Goal: Task Accomplishment & Management: Use online tool/utility

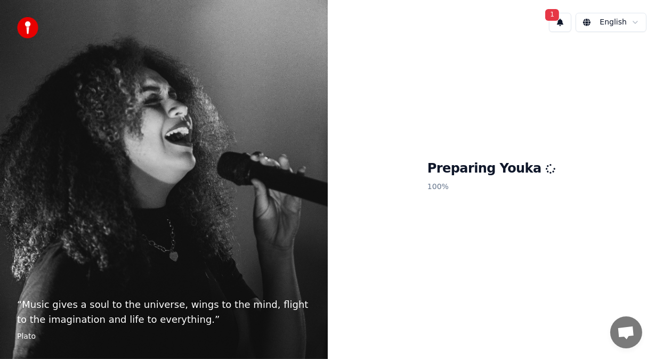
click at [550, 17] on span "1" at bounding box center [552, 15] width 14 height 12
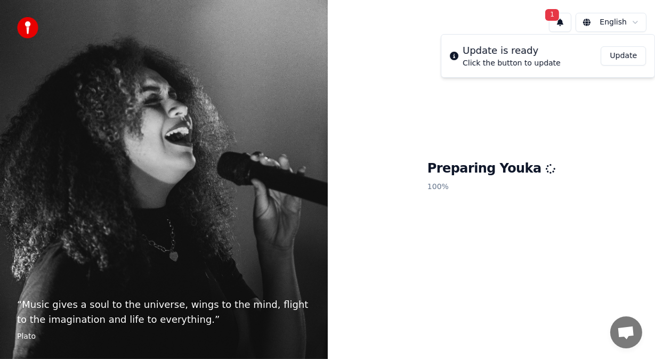
click at [399, 179] on div "Preparing Youka 100 %" at bounding box center [492, 179] width 328 height 276
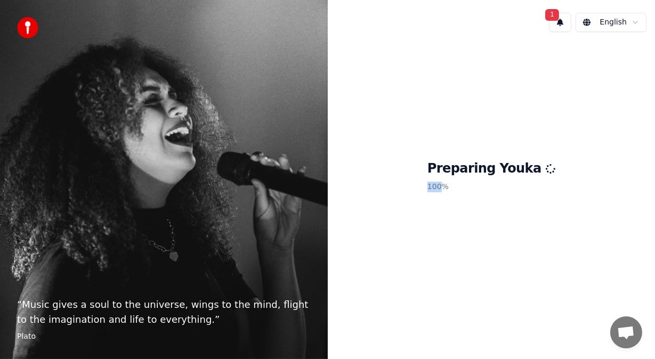
click at [399, 179] on div "Preparing Youka 100 %" at bounding box center [492, 179] width 328 height 276
click at [374, 118] on div "Preparing Youka 100 %" at bounding box center [492, 179] width 328 height 276
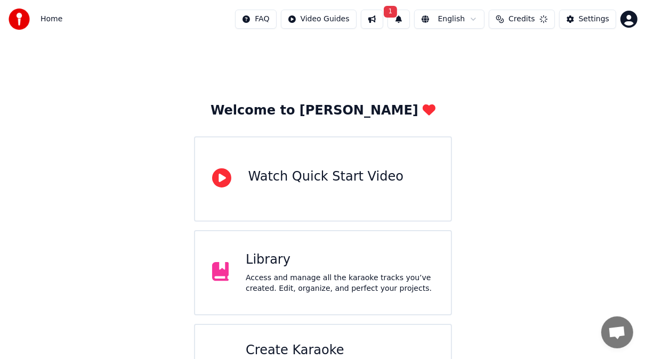
click at [334, 264] on div "Library" at bounding box center [340, 260] width 188 height 17
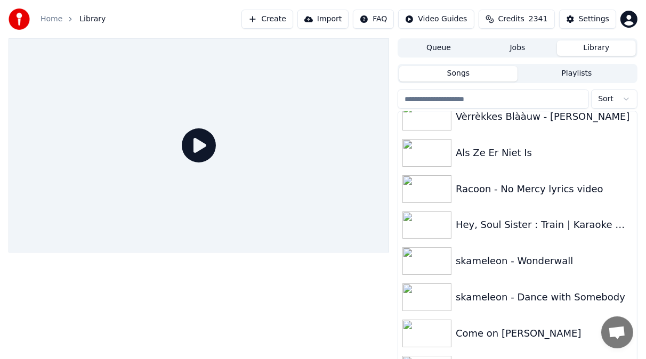
scroll to position [1331, 0]
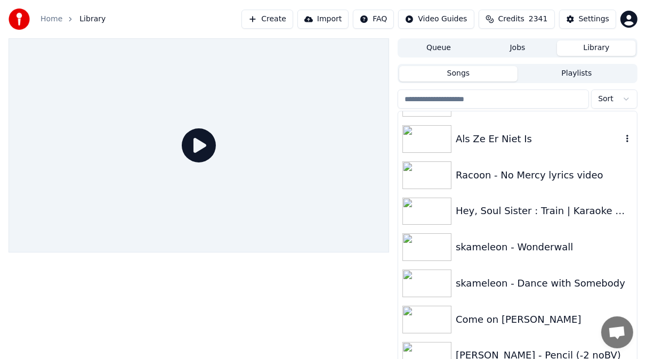
click at [427, 135] on img at bounding box center [427, 139] width 49 height 28
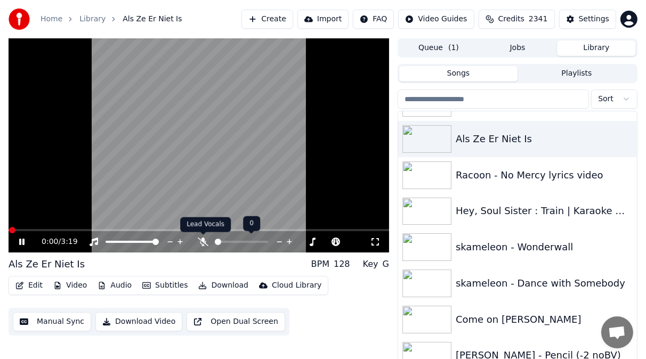
click at [204, 243] on icon at bounding box center [203, 242] width 11 height 9
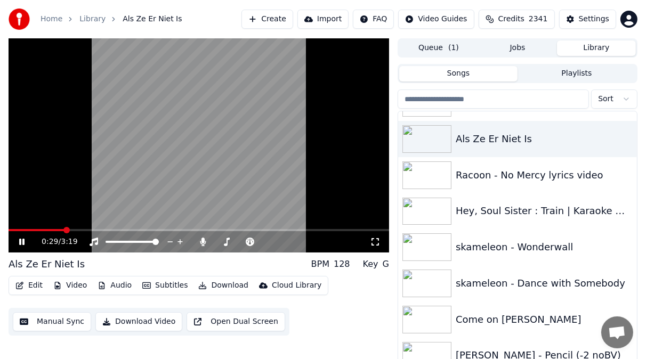
click at [24, 239] on icon at bounding box center [21, 242] width 5 height 6
click at [24, 239] on icon at bounding box center [29, 242] width 25 height 9
click at [23, 242] on icon at bounding box center [21, 242] width 5 height 6
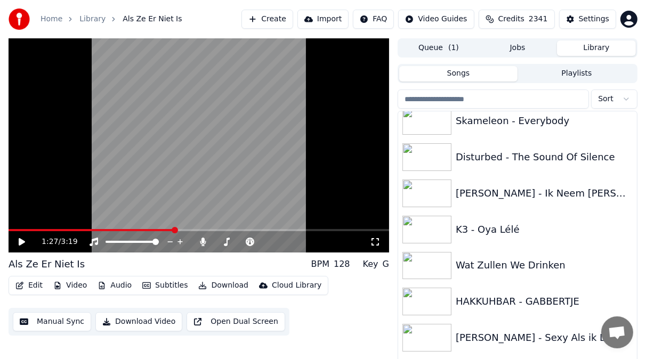
scroll to position [1722, 0]
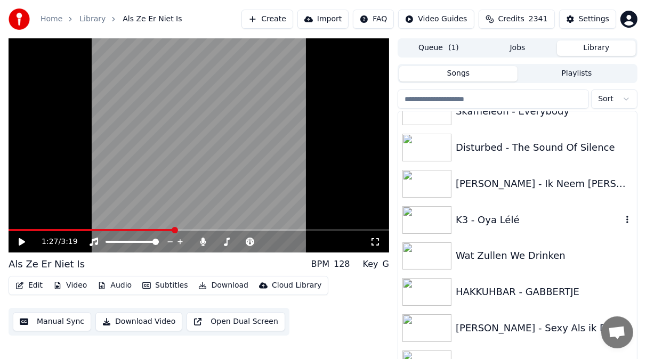
click at [437, 221] on img at bounding box center [427, 220] width 49 height 28
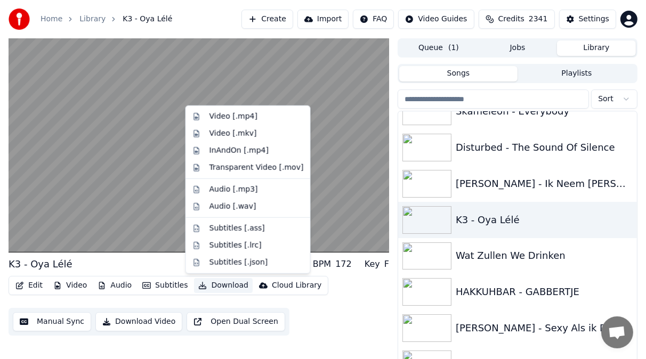
click at [222, 287] on button "Download" at bounding box center [223, 285] width 59 height 15
click at [218, 116] on div "Video [.mp4]" at bounding box center [234, 116] width 48 height 11
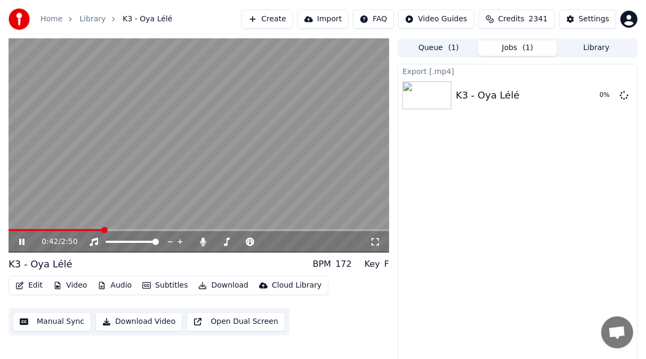
click at [20, 239] on icon at bounding box center [21, 242] width 5 height 6
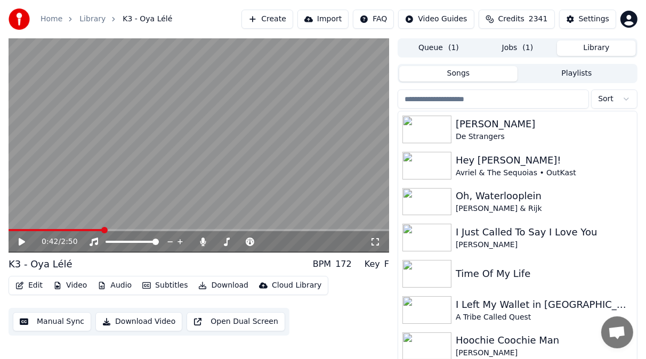
click at [596, 45] on button "Library" at bounding box center [596, 48] width 79 height 15
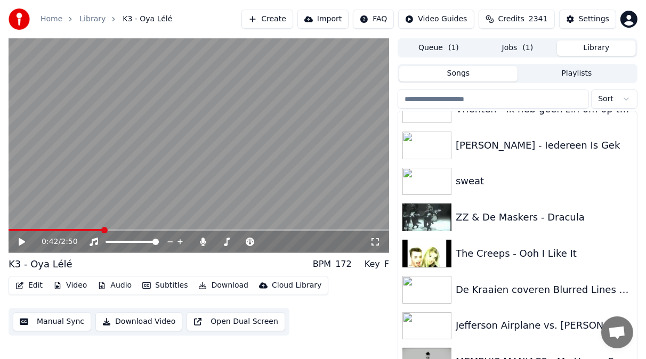
scroll to position [21, 0]
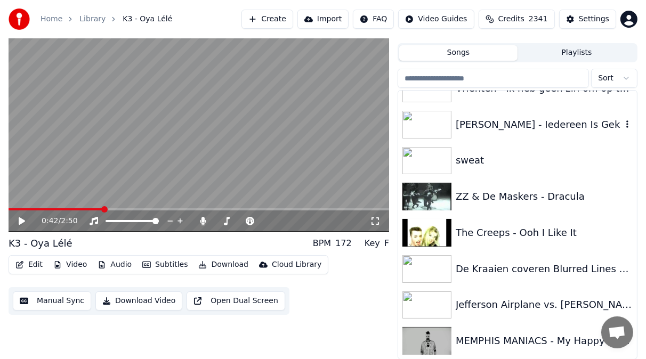
click at [424, 120] on img at bounding box center [427, 125] width 49 height 28
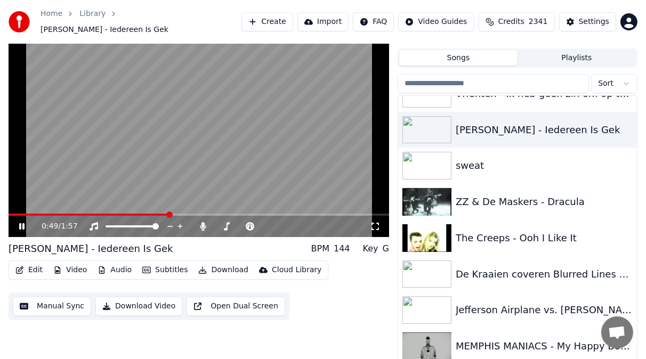
click at [126, 214] on span at bounding box center [89, 215] width 160 height 2
click at [126, 214] on span at bounding box center [67, 215] width 117 height 2
click at [23, 223] on icon at bounding box center [21, 226] width 5 height 6
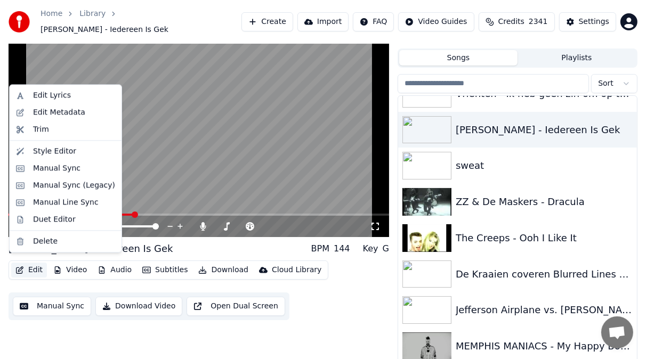
click at [35, 267] on button "Edit" at bounding box center [29, 270] width 36 height 15
click at [51, 182] on div "Manual Sync (Legacy)" at bounding box center [74, 185] width 82 height 11
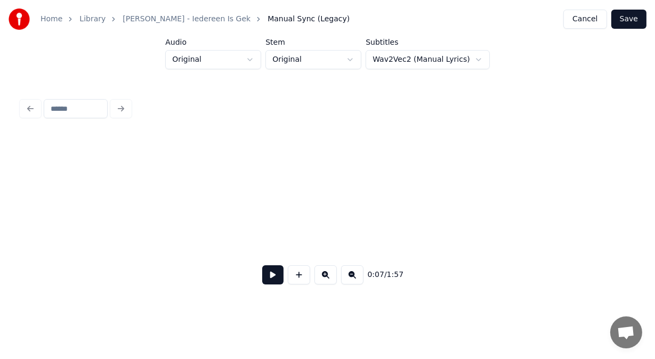
scroll to position [0, 1332]
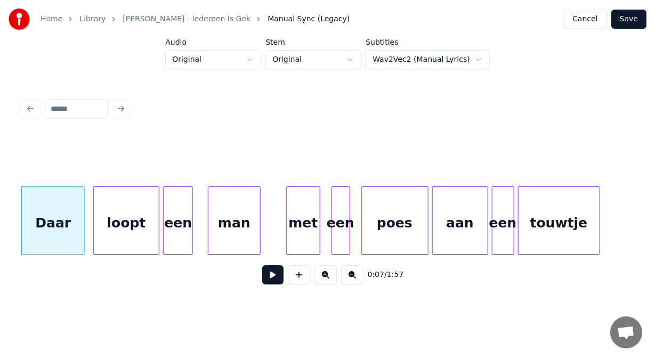
click at [76, 252] on div "Daar loopt een man met een poes aan een touwtje" at bounding box center [327, 221] width 613 height 68
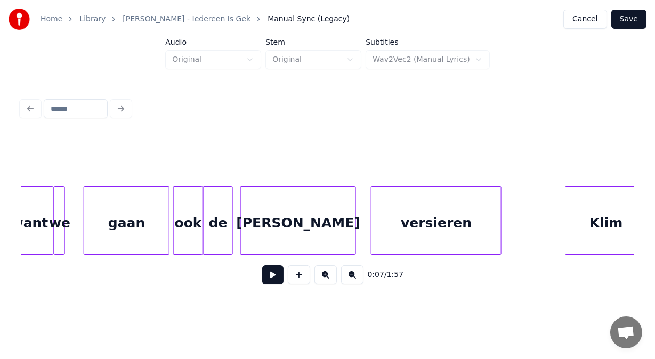
scroll to position [0, 7186]
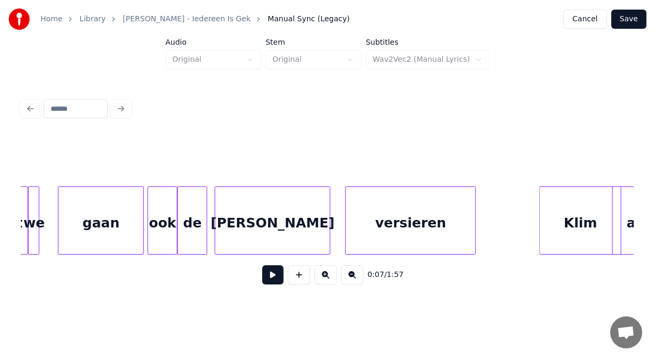
click at [195, 229] on div "de" at bounding box center [192, 223] width 29 height 73
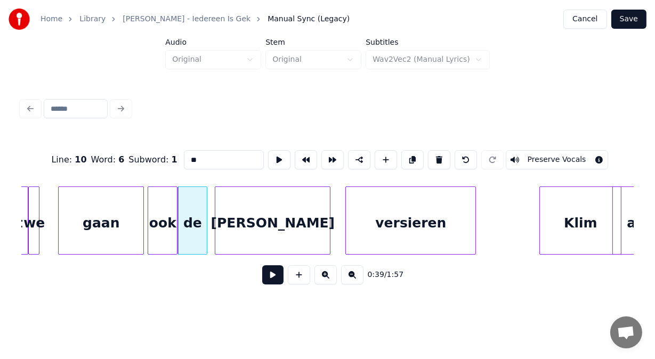
drag, startPoint x: 184, startPoint y: 155, endPoint x: 132, endPoint y: 159, distance: 52.4
click at [132, 159] on div "Line : 10 Word : 6 Subword : 1 ** Preserve Vocals" at bounding box center [327, 159] width 613 height 53
click at [277, 223] on div "[PERSON_NAME]" at bounding box center [272, 223] width 115 height 73
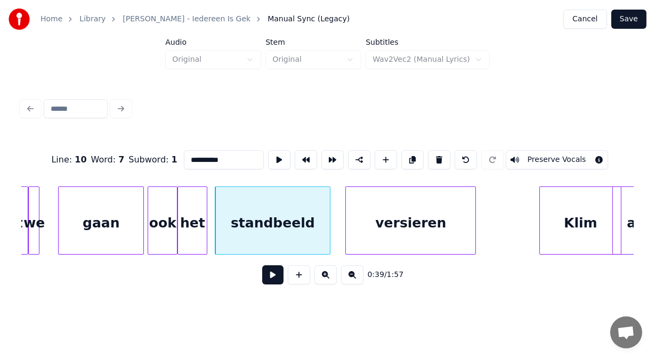
type input "**********"
click at [271, 276] on button at bounding box center [272, 275] width 21 height 19
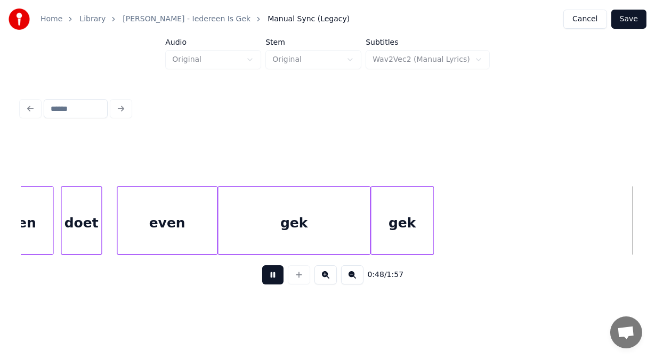
scroll to position [0, 9030]
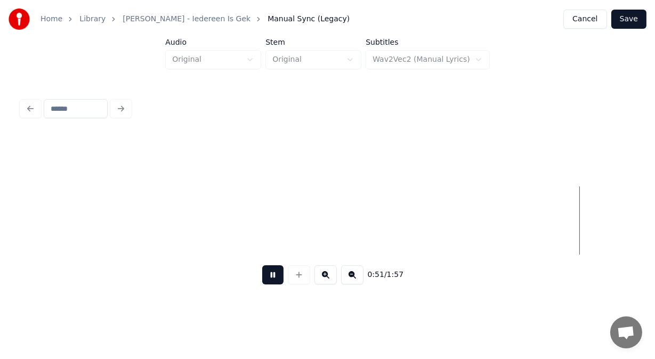
click at [269, 281] on button at bounding box center [272, 275] width 21 height 19
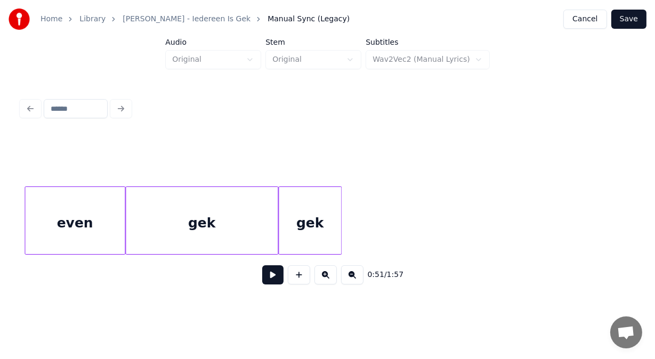
scroll to position [0, 8482]
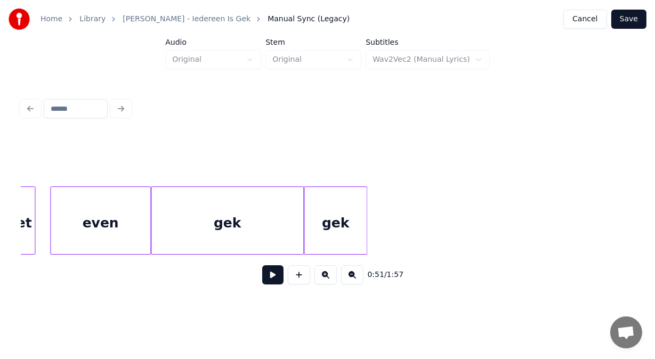
click at [233, 229] on div "gek" at bounding box center [227, 223] width 152 height 73
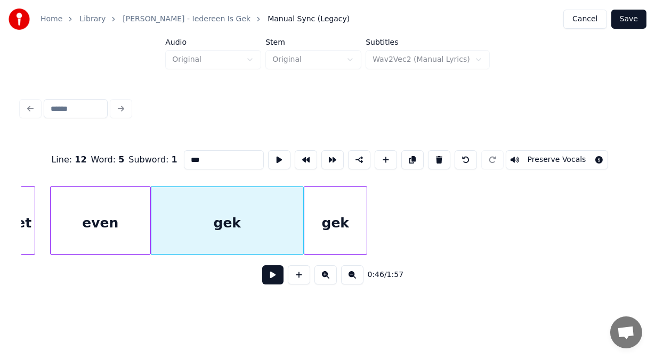
click at [184, 156] on input "***" at bounding box center [224, 159] width 80 height 19
type input "**********"
click at [266, 280] on button at bounding box center [272, 275] width 21 height 19
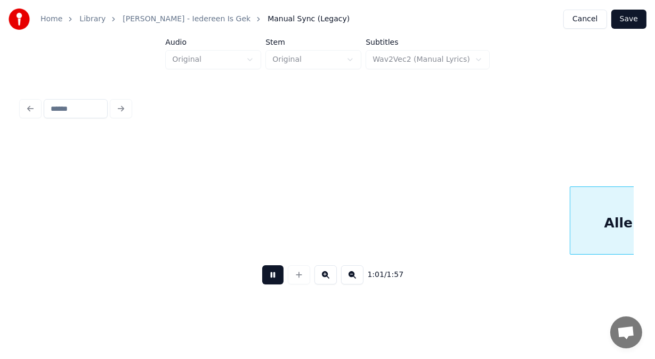
scroll to position [0, 11555]
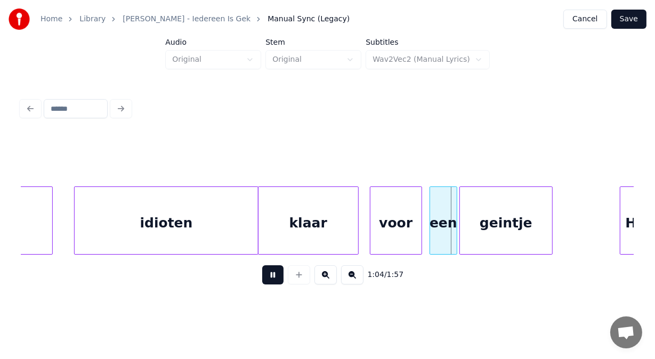
click at [266, 280] on button at bounding box center [272, 275] width 21 height 19
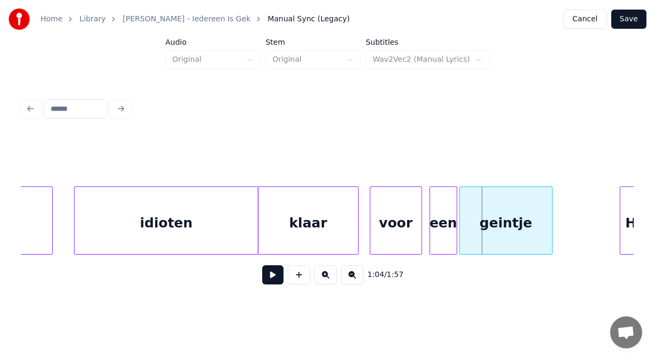
click at [263, 281] on button at bounding box center [272, 275] width 21 height 19
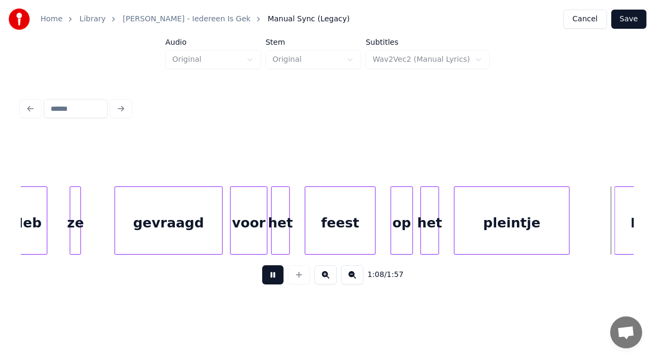
scroll to position [0, 12782]
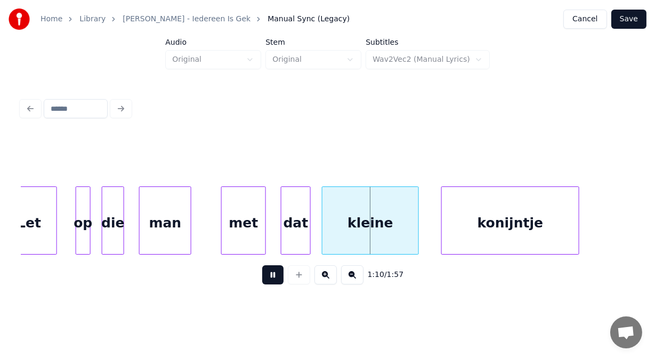
click at [263, 281] on button at bounding box center [272, 275] width 21 height 19
click at [56, 225] on div at bounding box center [57, 220] width 3 height 67
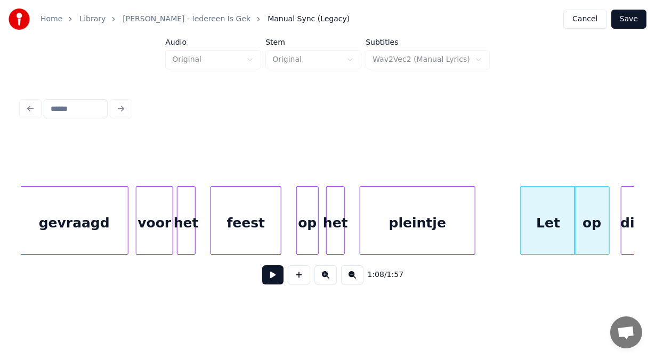
scroll to position [0, 12227]
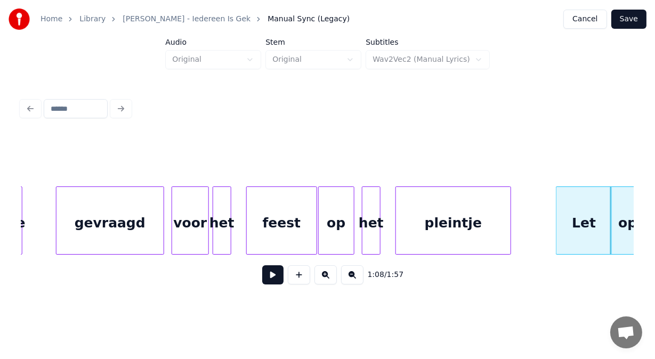
click at [320, 199] on div at bounding box center [320, 220] width 3 height 67
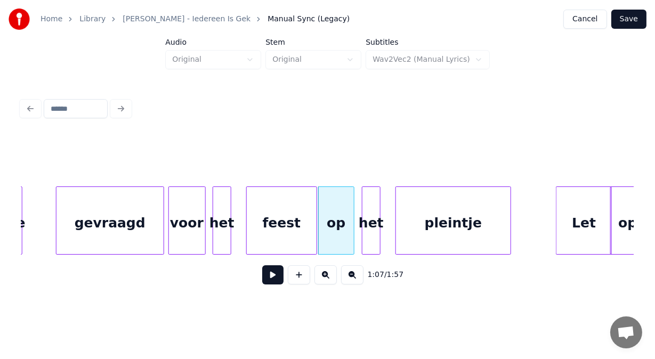
click at [192, 213] on div "voor" at bounding box center [187, 223] width 36 height 73
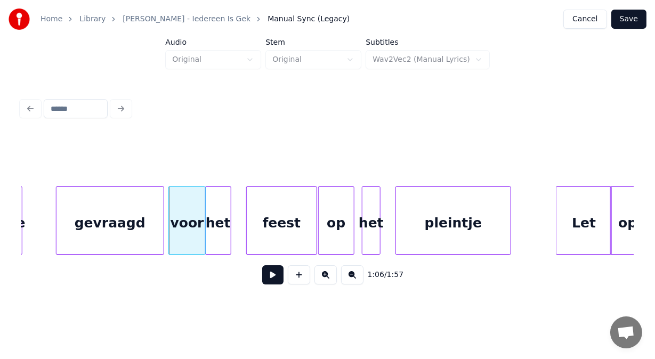
click at [207, 189] on div at bounding box center [207, 220] width 3 height 67
click at [267, 278] on button at bounding box center [272, 275] width 21 height 19
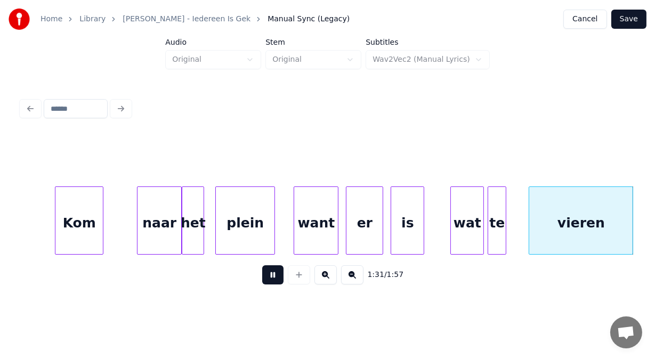
scroll to position [0, 17146]
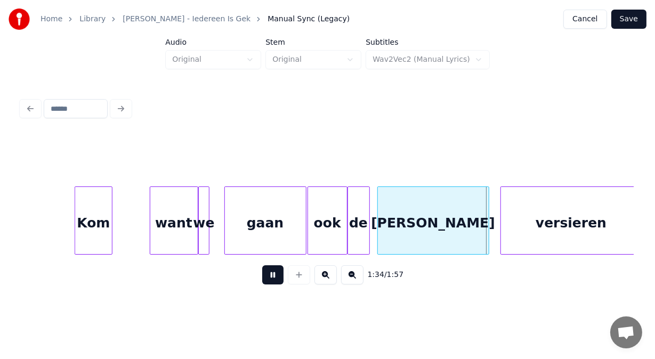
click at [267, 278] on button at bounding box center [272, 275] width 21 height 19
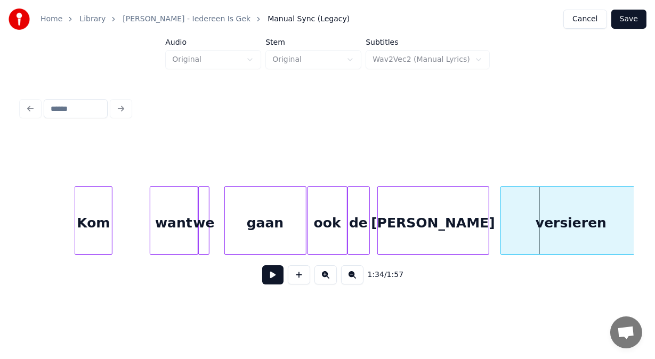
click at [357, 227] on div "de" at bounding box center [358, 223] width 21 height 73
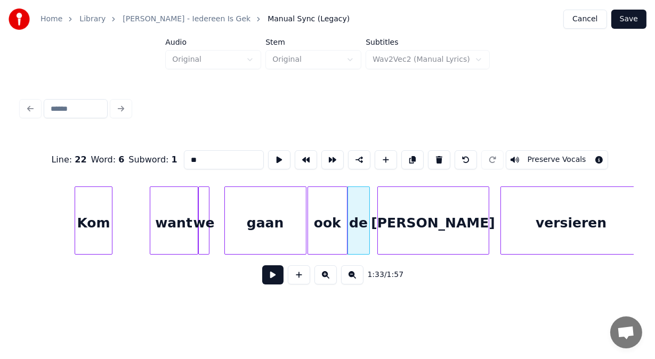
drag, startPoint x: 197, startPoint y: 163, endPoint x: 154, endPoint y: 153, distance: 44.4
click at [154, 153] on div "Line : 22 Word : 6 Subword : 1 ** Preserve Vocals" at bounding box center [327, 159] width 613 height 53
click at [441, 212] on div "[PERSON_NAME]" at bounding box center [433, 223] width 111 height 73
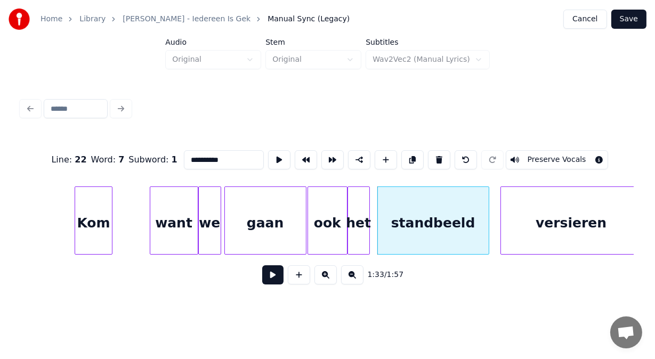
click at [218, 242] on div at bounding box center [219, 220] width 3 height 67
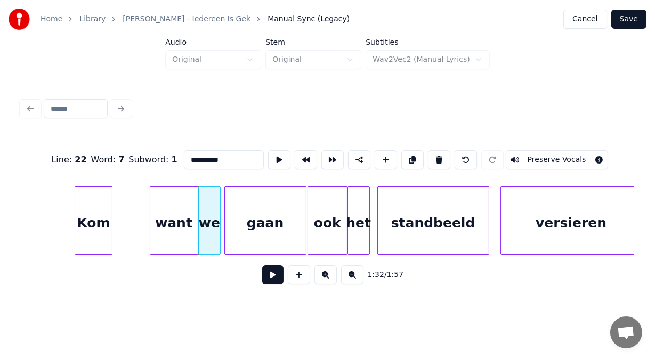
type input "**********"
click at [266, 280] on button at bounding box center [272, 275] width 21 height 19
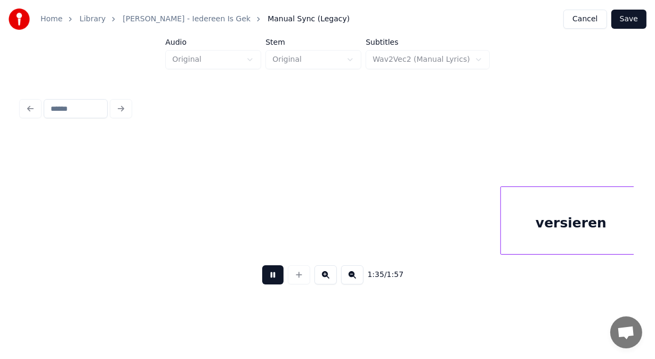
scroll to position [0, 17760]
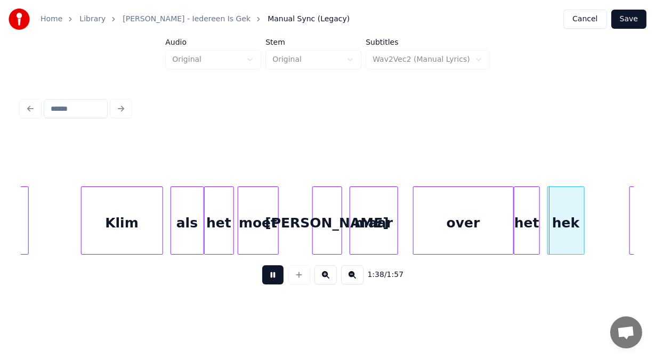
click at [266, 280] on button at bounding box center [272, 275] width 21 height 19
click at [394, 207] on div at bounding box center [394, 220] width 3 height 67
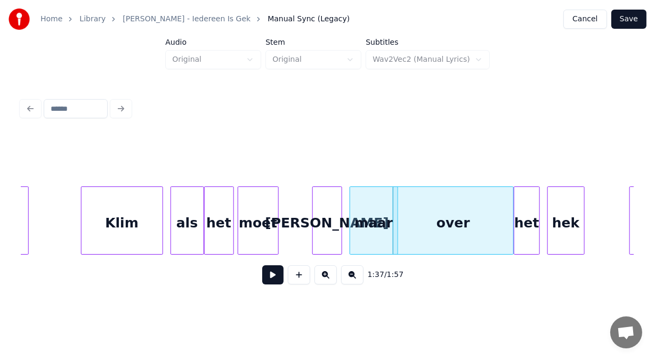
click at [262, 280] on button at bounding box center [272, 275] width 21 height 19
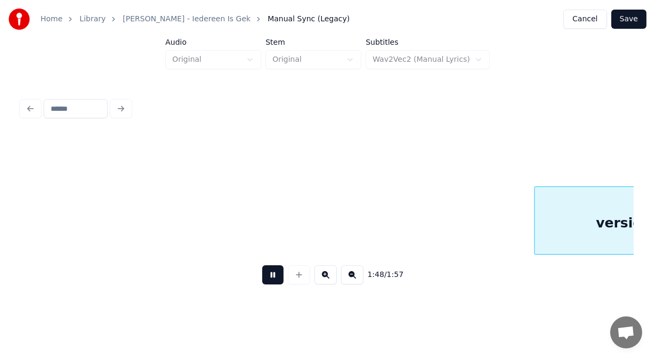
scroll to position [0, 20217]
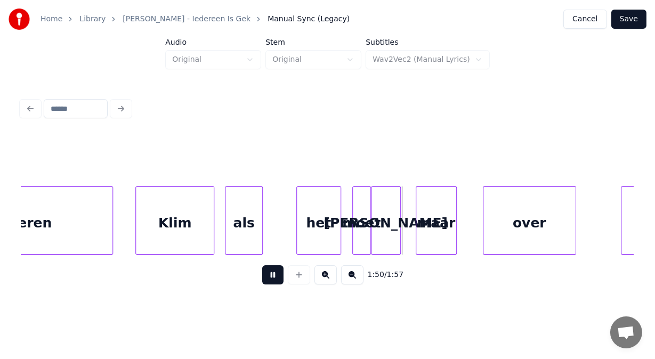
click at [265, 280] on button at bounding box center [272, 275] width 21 height 19
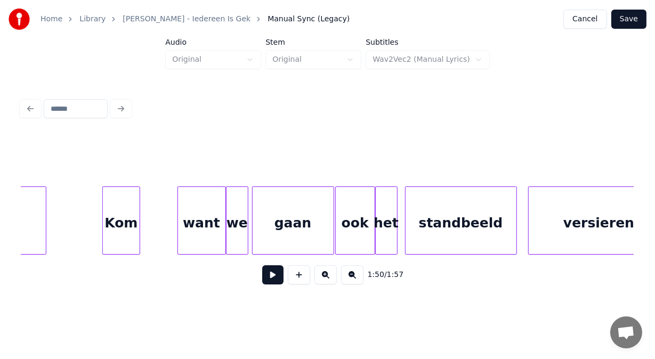
scroll to position [0, 17106]
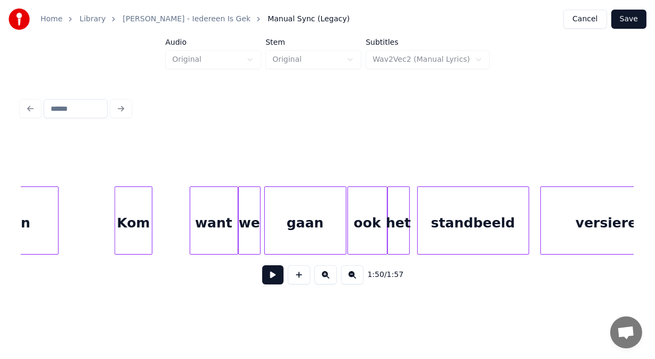
click at [481, 234] on div "standbeeld" at bounding box center [473, 223] width 111 height 73
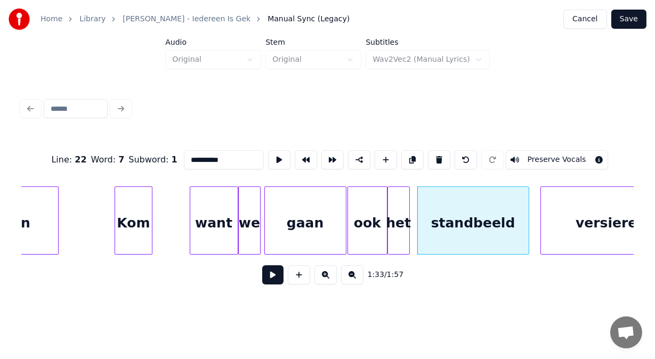
drag, startPoint x: 219, startPoint y: 154, endPoint x: 139, endPoint y: 153, distance: 80.0
click at [139, 153] on div "**********" at bounding box center [327, 159] width 613 height 53
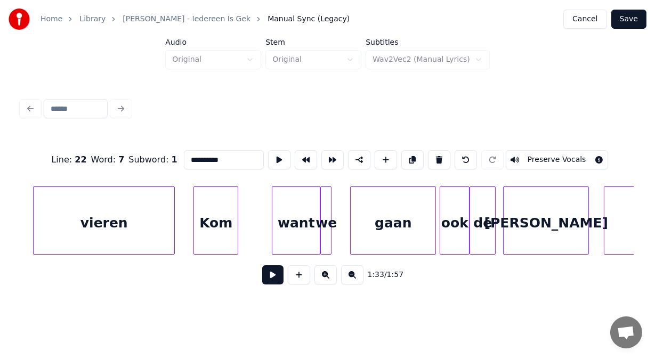
scroll to position [0, 19589]
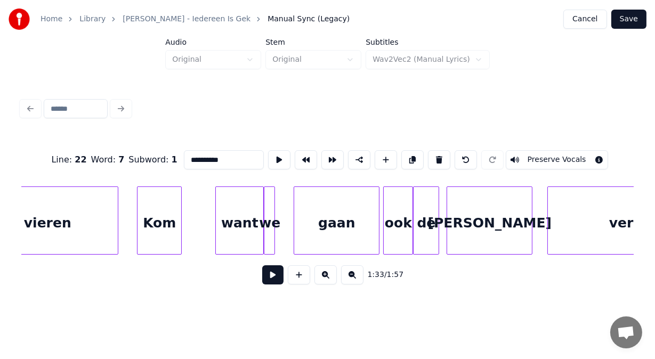
click at [493, 234] on div "[PERSON_NAME]" at bounding box center [489, 223] width 85 height 73
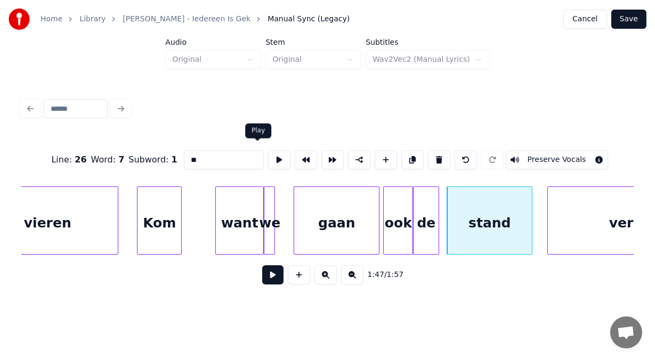
type input "*"
paste input "*"
type input "*"
click at [424, 232] on div "de" at bounding box center [426, 223] width 25 height 73
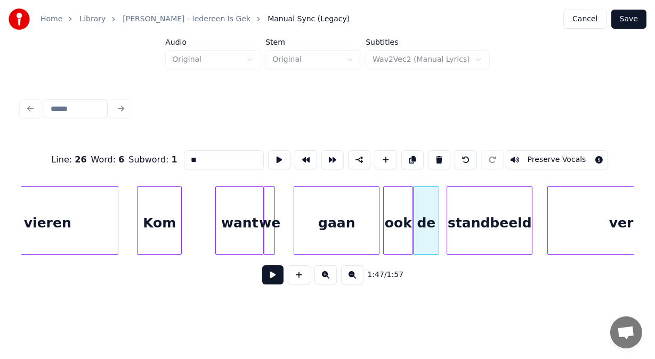
drag, startPoint x: 187, startPoint y: 159, endPoint x: 121, endPoint y: 155, distance: 65.7
click at [121, 155] on div "Line : 26 Word : 6 Subword : 1 ** Preserve Vocals" at bounding box center [327, 159] width 613 height 53
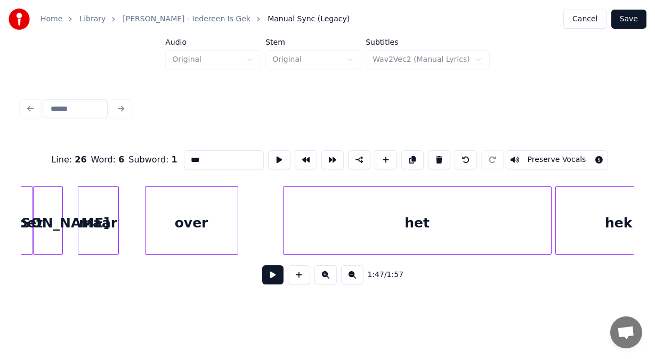
scroll to position [0, 20463]
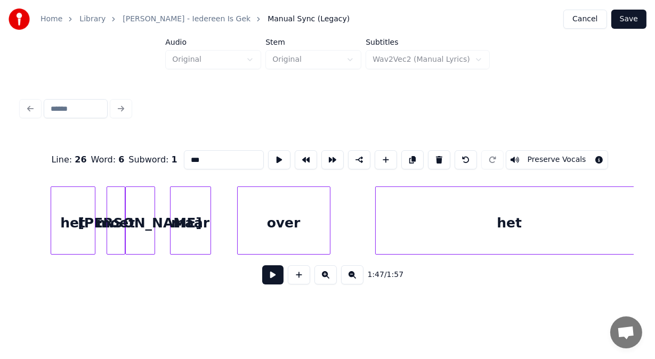
click at [285, 231] on div "over" at bounding box center [284, 223] width 92 height 73
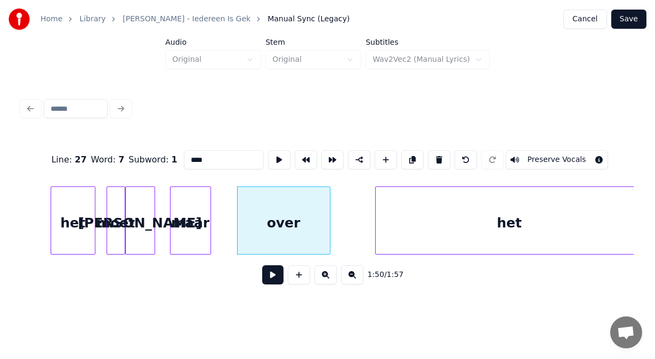
click at [188, 219] on div "maar" at bounding box center [191, 223] width 40 height 73
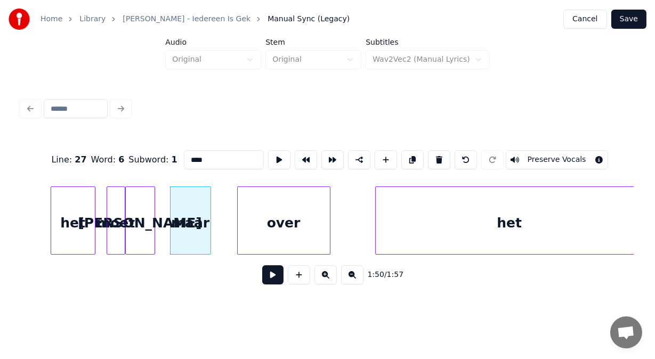
type input "****"
click at [262, 278] on button at bounding box center [272, 275] width 21 height 19
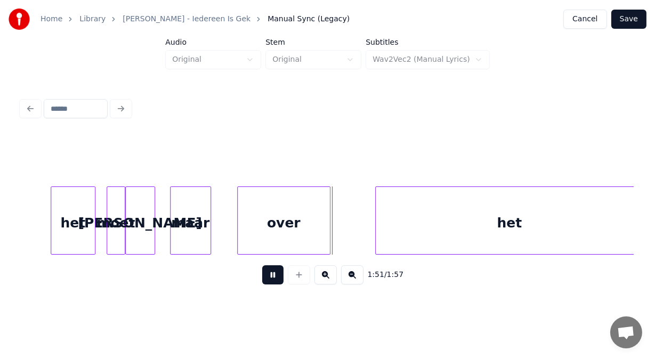
click at [262, 278] on button at bounding box center [272, 275] width 21 height 19
click at [213, 227] on div at bounding box center [213, 220] width 3 height 67
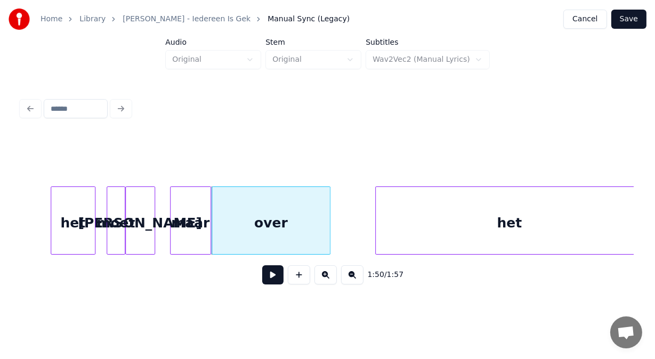
click at [66, 236] on div "het" at bounding box center [73, 223] width 44 height 73
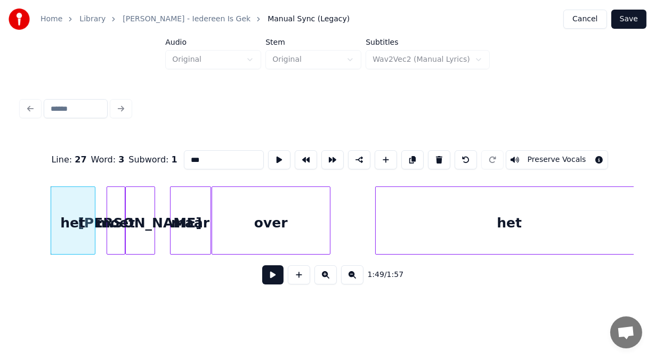
click at [264, 279] on button at bounding box center [272, 275] width 21 height 19
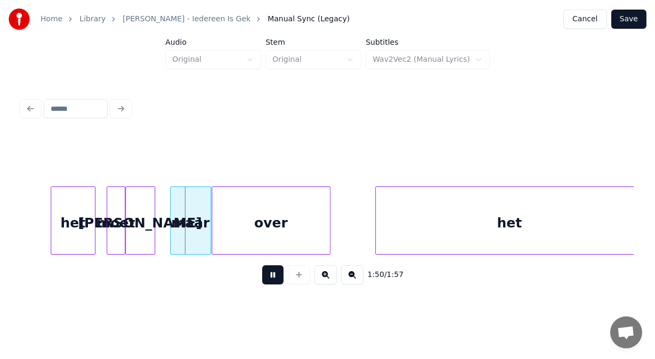
click at [264, 279] on button at bounding box center [272, 275] width 21 height 19
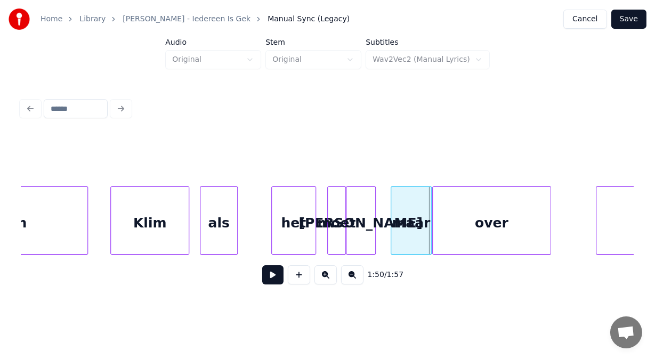
scroll to position [0, 20228]
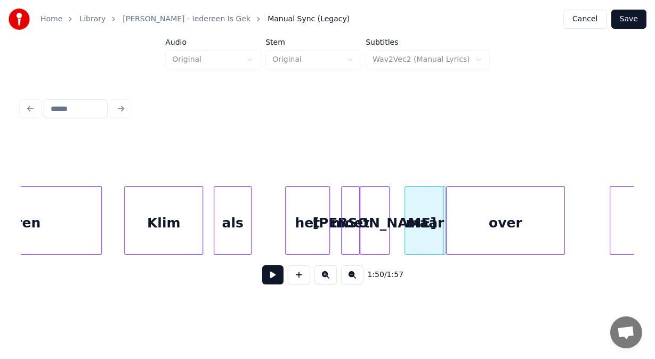
click at [186, 226] on div "Klim" at bounding box center [163, 223] width 77 height 73
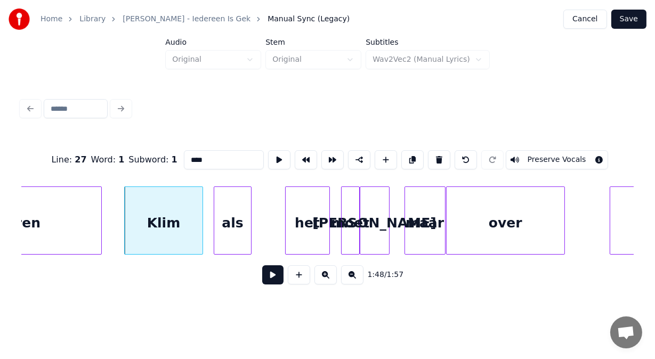
click at [264, 278] on button at bounding box center [272, 275] width 21 height 19
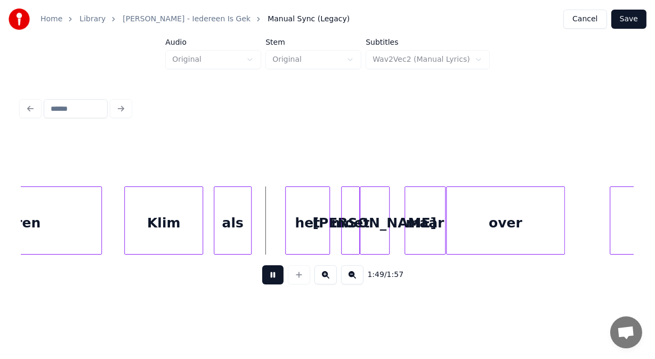
click at [264, 278] on button at bounding box center [272, 275] width 21 height 19
click at [218, 242] on div "als" at bounding box center [215, 223] width 36 height 73
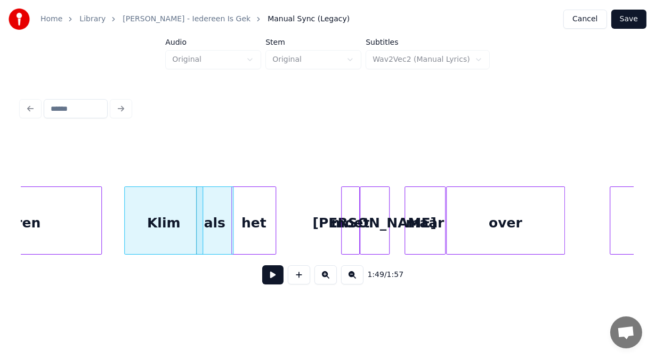
click at [247, 239] on div "het" at bounding box center [254, 223] width 44 height 73
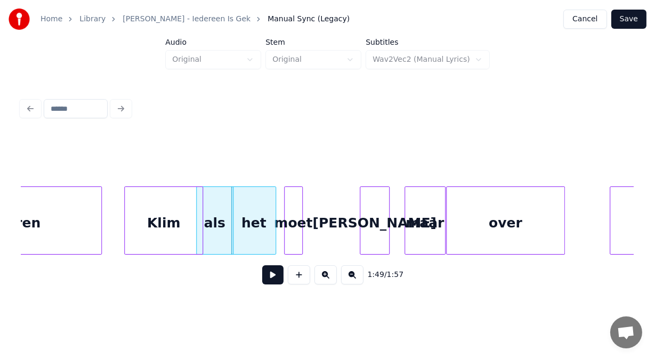
click at [297, 239] on div "moet" at bounding box center [294, 223] width 18 height 73
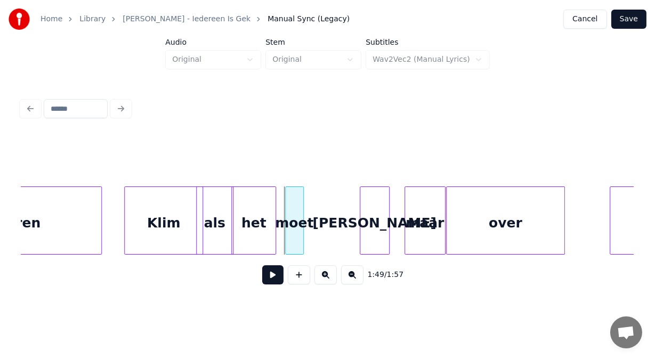
click at [303, 240] on div "moet" at bounding box center [294, 221] width 19 height 68
click at [269, 280] on button at bounding box center [272, 275] width 21 height 19
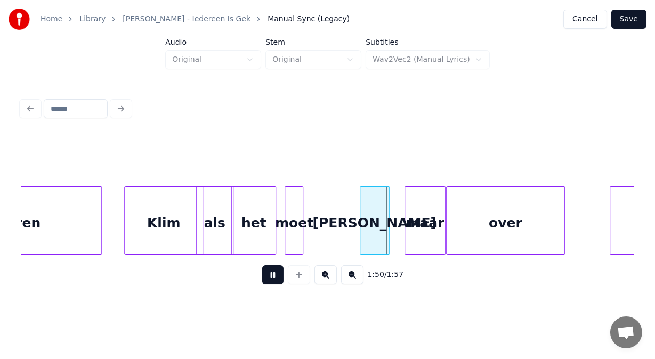
click at [269, 280] on button at bounding box center [272, 275] width 21 height 19
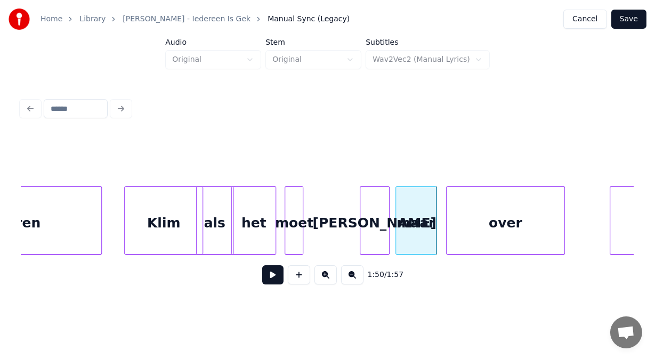
click at [405, 240] on div "maar" at bounding box center [416, 223] width 40 height 73
click at [275, 279] on button at bounding box center [272, 275] width 21 height 19
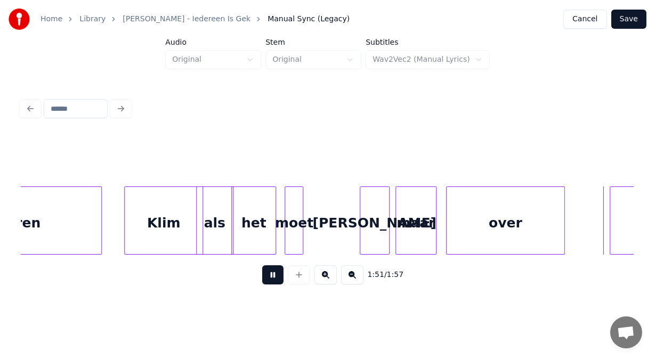
click at [275, 279] on button at bounding box center [272, 275] width 21 height 19
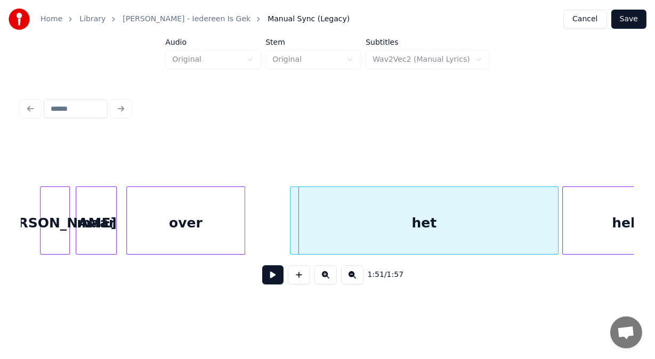
scroll to position [0, 20583]
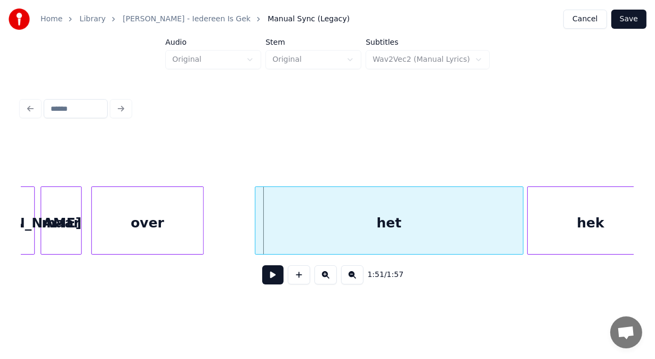
click at [200, 220] on div at bounding box center [201, 220] width 3 height 67
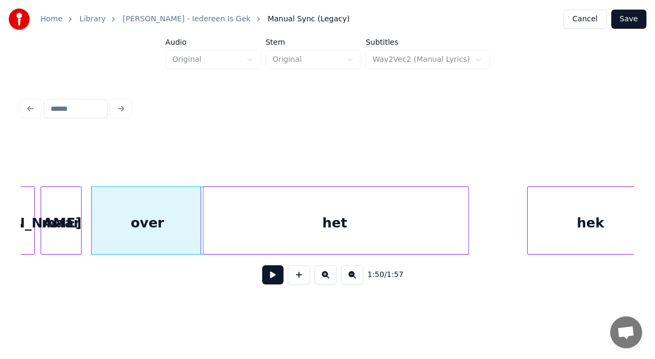
click at [264, 223] on div "het" at bounding box center [335, 223] width 268 height 73
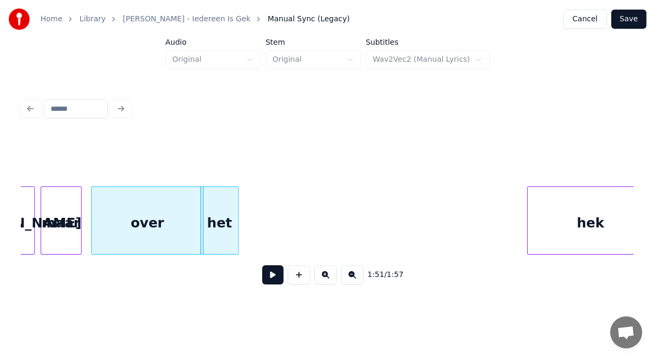
click at [237, 218] on div at bounding box center [236, 220] width 3 height 67
click at [272, 281] on button at bounding box center [272, 275] width 21 height 19
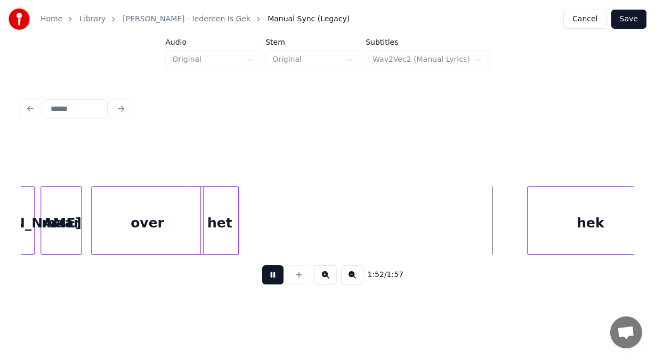
click at [272, 281] on button at bounding box center [272, 275] width 21 height 19
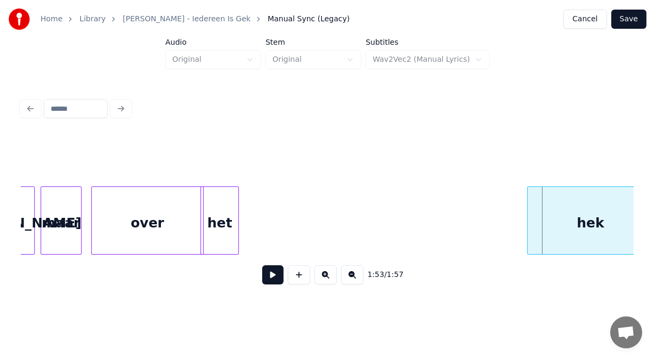
click at [184, 214] on div "over" at bounding box center [147, 223] width 111 height 73
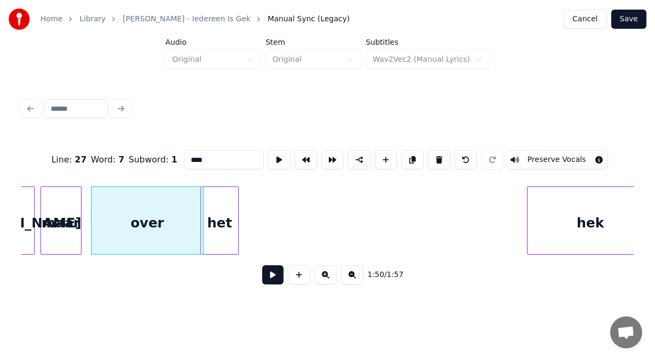
click at [265, 275] on button at bounding box center [272, 275] width 21 height 19
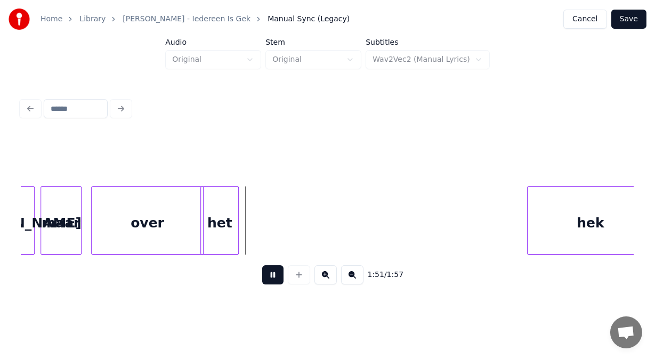
click at [265, 275] on button at bounding box center [272, 275] width 21 height 19
click at [159, 235] on div at bounding box center [160, 220] width 3 height 67
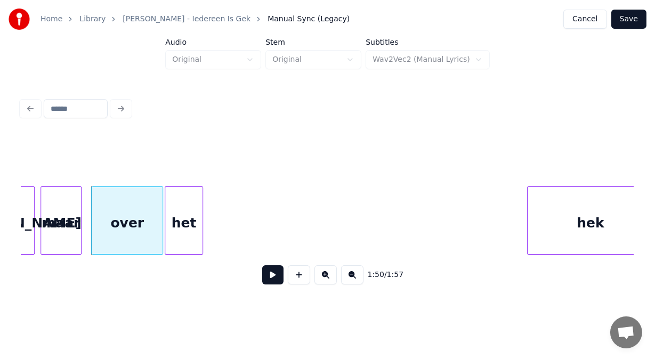
click at [183, 237] on div "het" at bounding box center [183, 223] width 37 height 73
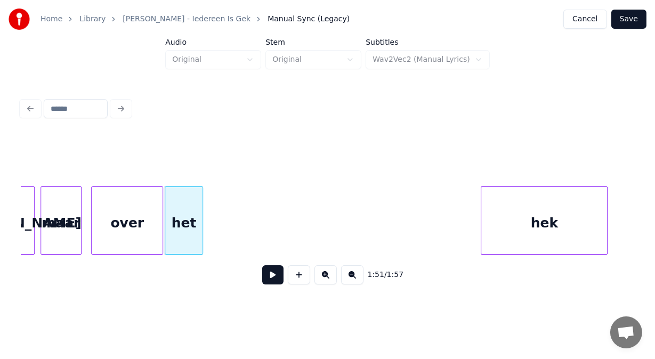
scroll to position [0, 20596]
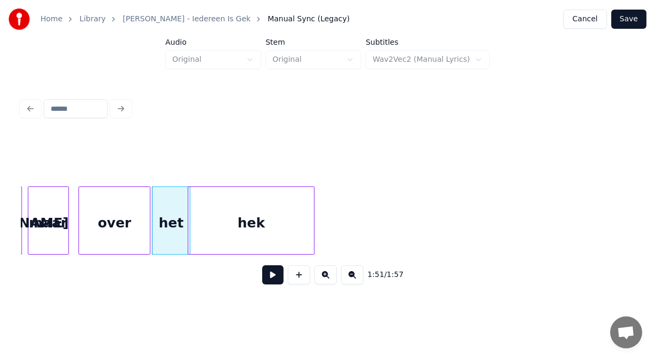
click at [248, 252] on div "het over maar [PERSON_NAME] hek" at bounding box center [327, 221] width 613 height 68
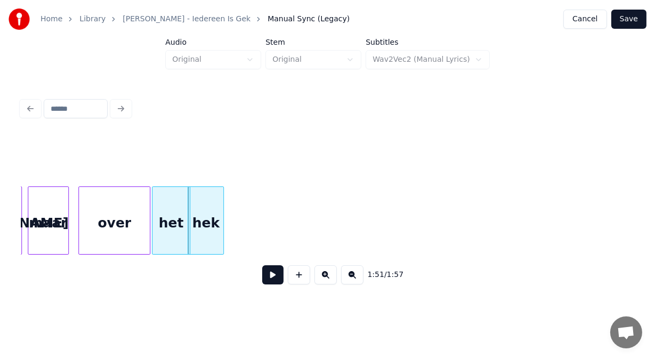
click at [222, 239] on div at bounding box center [221, 220] width 3 height 67
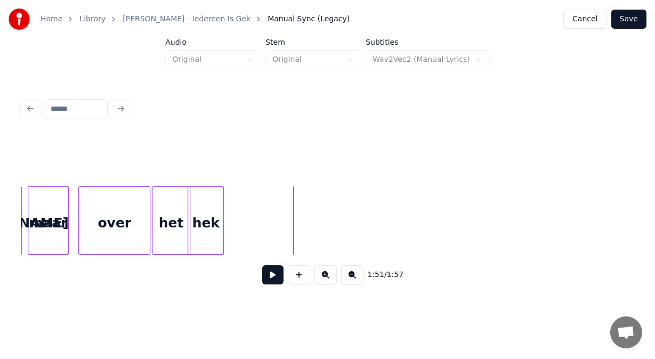
click at [301, 278] on button at bounding box center [299, 275] width 22 height 19
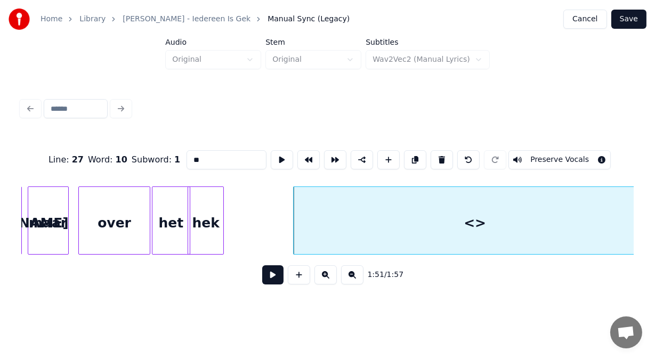
click at [654, 188] on div "Home Library [PERSON_NAME] - Iedereen Is Gek Manual Sync (Legacy) Cancel Save A…" at bounding box center [327, 151] width 655 height 302
click at [264, 278] on button at bounding box center [272, 275] width 21 height 19
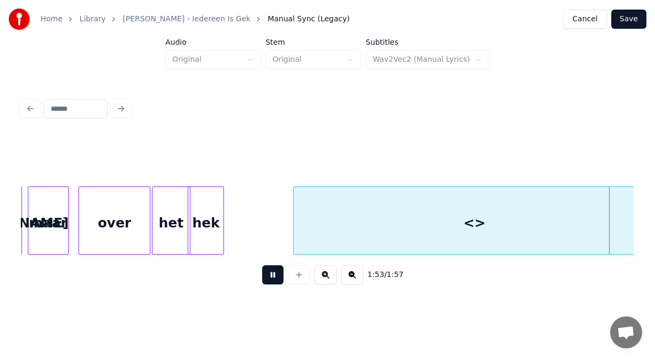
scroll to position [0, 21210]
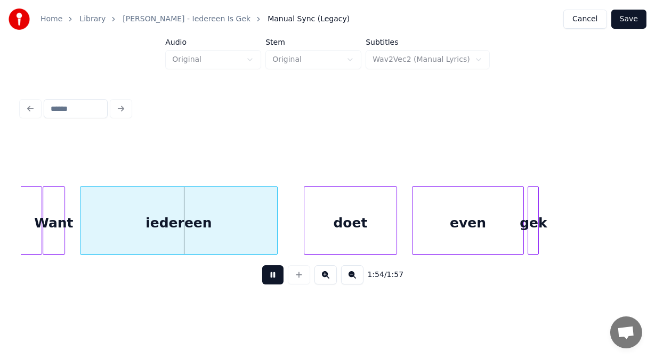
click at [264, 278] on button at bounding box center [272, 275] width 21 height 19
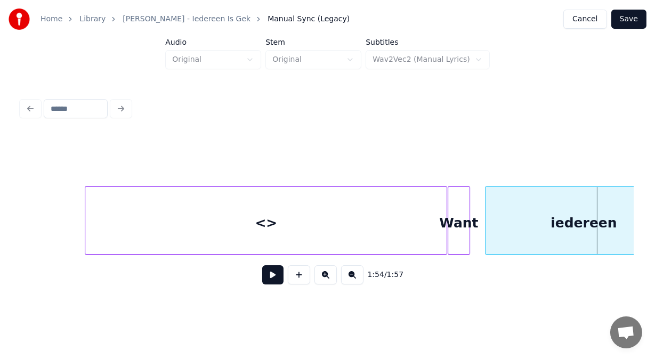
scroll to position [0, 20755]
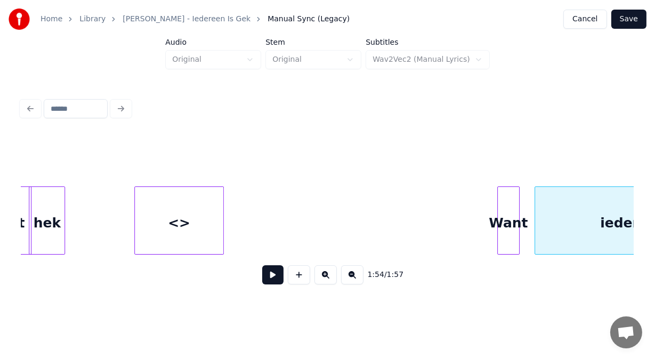
click at [222, 239] on div at bounding box center [221, 220] width 3 height 67
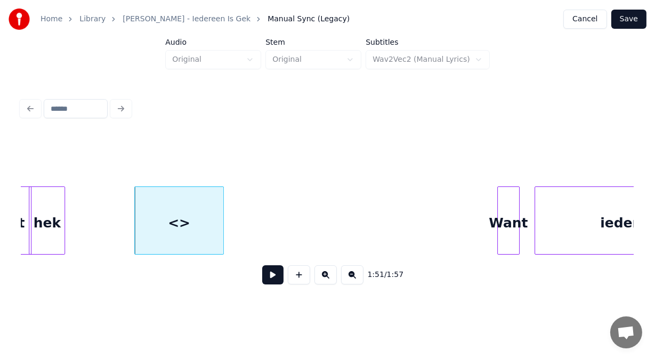
click at [268, 277] on button at bounding box center [272, 275] width 21 height 19
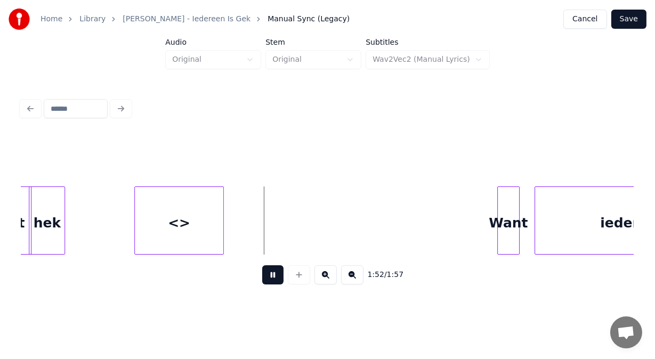
click at [268, 277] on button at bounding box center [272, 275] width 21 height 19
click at [202, 221] on div "<>" at bounding box center [179, 223] width 88 height 73
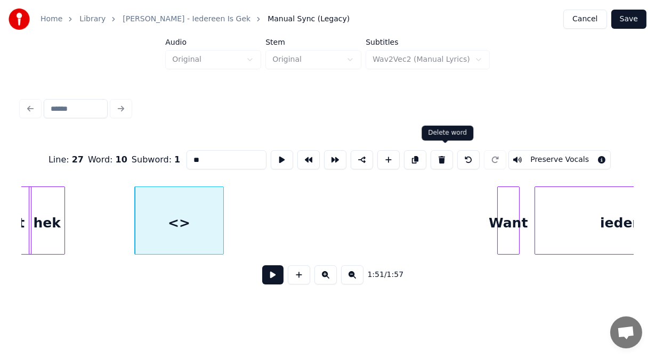
click at [449, 150] on button at bounding box center [442, 159] width 22 height 19
type input "***"
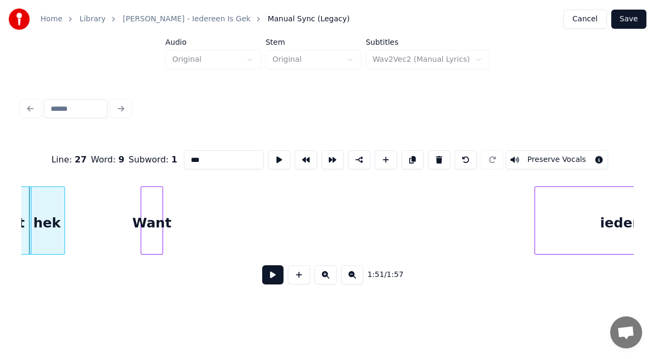
click at [154, 253] on div "Want iedereen hek het" at bounding box center [327, 221] width 613 height 68
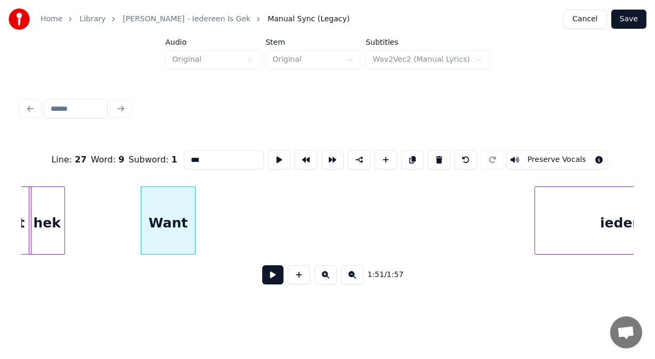
click at [193, 245] on div at bounding box center [193, 220] width 3 height 67
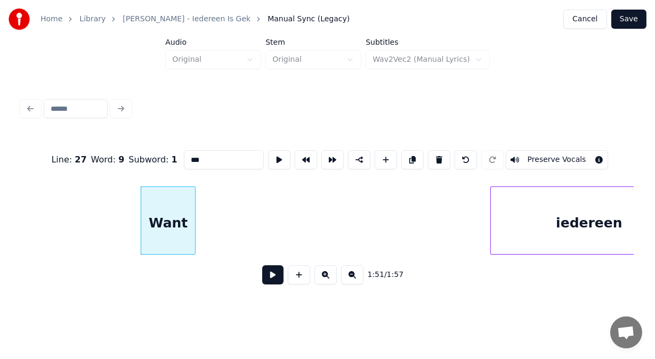
scroll to position [0, 20827]
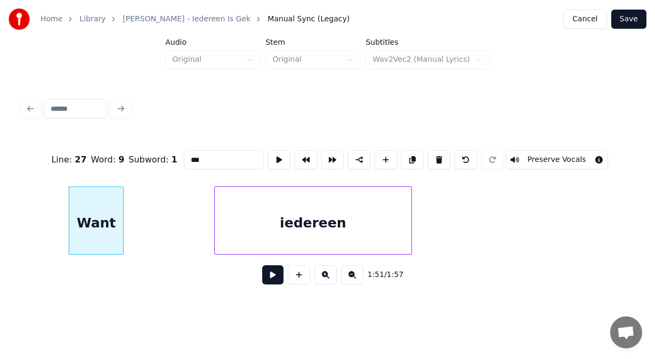
click at [315, 236] on div "iedereen" at bounding box center [313, 223] width 197 height 73
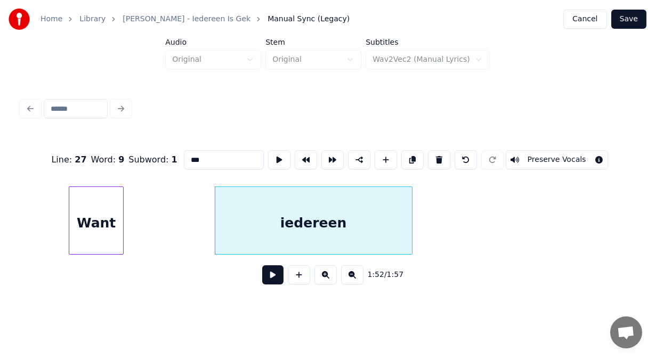
click at [272, 276] on button at bounding box center [272, 275] width 21 height 19
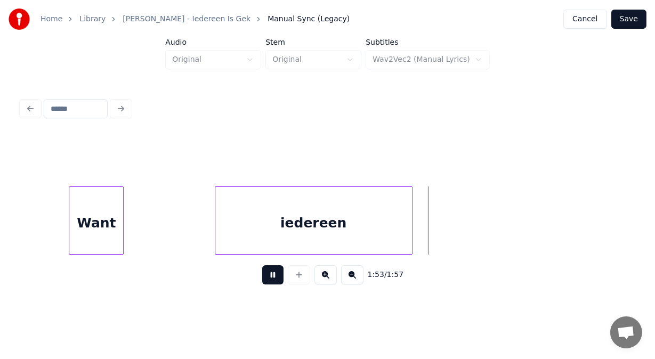
click at [272, 276] on button at bounding box center [272, 275] width 21 height 19
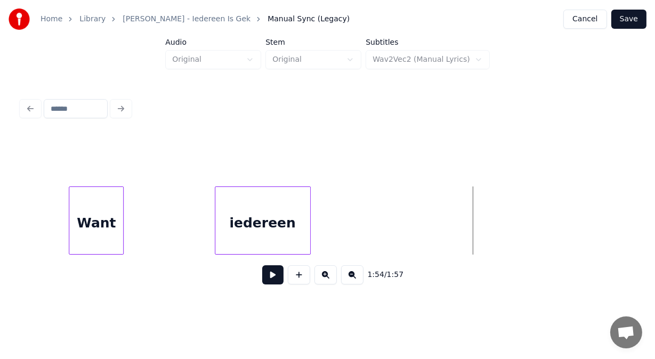
click at [309, 229] on div at bounding box center [308, 220] width 3 height 67
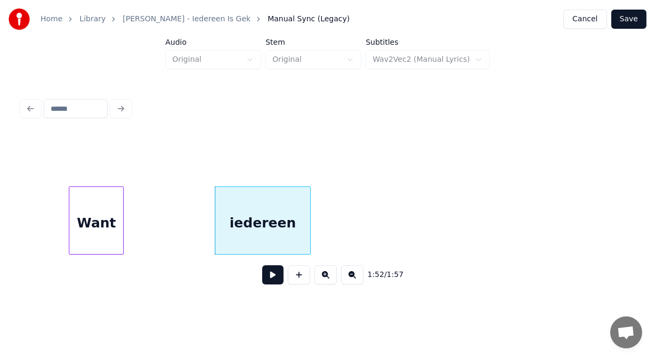
click at [267, 283] on button at bounding box center [272, 275] width 21 height 19
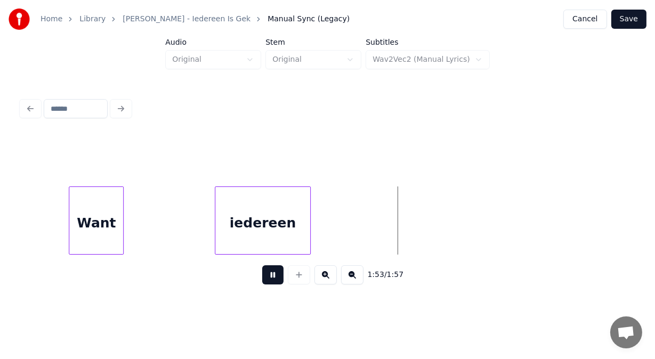
click at [267, 283] on button at bounding box center [272, 275] width 21 height 19
click at [99, 226] on div "Want" at bounding box center [96, 223] width 54 height 73
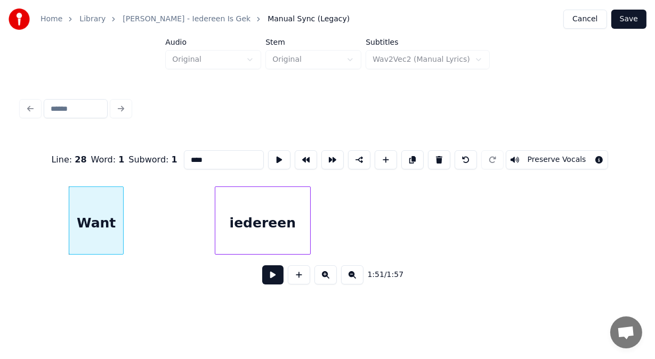
click at [267, 278] on button at bounding box center [272, 275] width 21 height 19
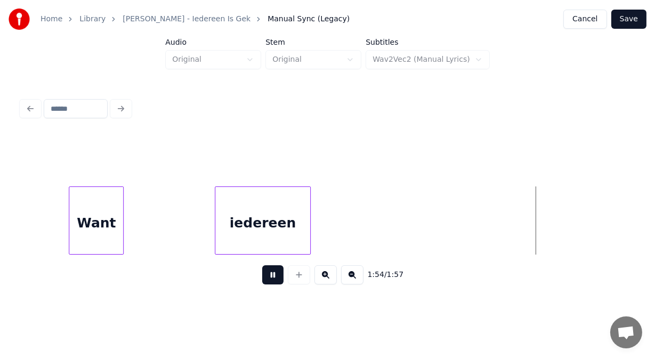
click at [267, 278] on button at bounding box center [272, 275] width 21 height 19
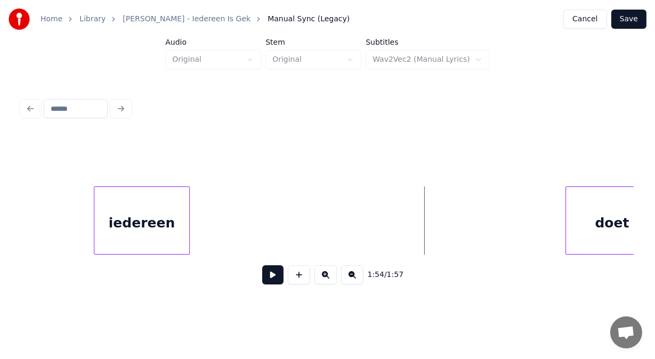
scroll to position [0, 20984]
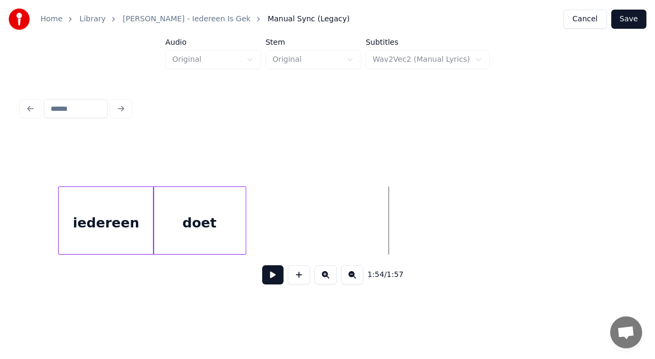
click at [228, 250] on div "doet" at bounding box center [200, 223] width 92 height 73
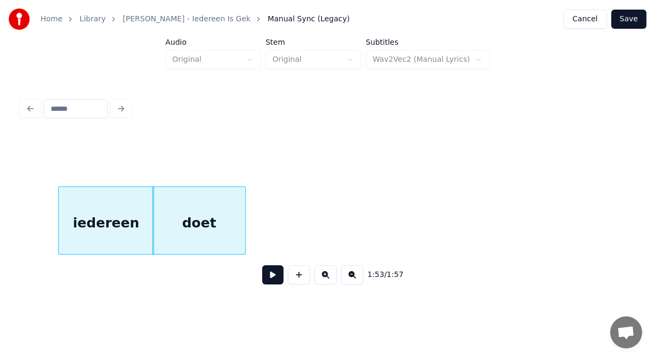
click at [263, 280] on button at bounding box center [272, 275] width 21 height 19
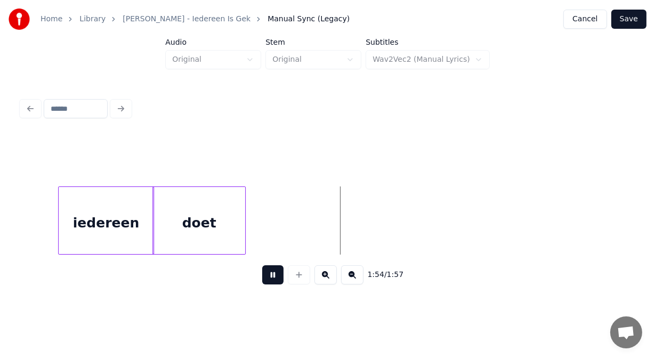
click at [263, 280] on button at bounding box center [272, 275] width 21 height 19
click at [184, 233] on div at bounding box center [184, 220] width 3 height 67
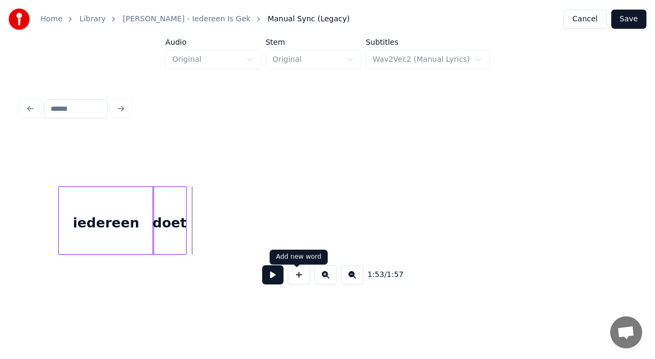
click at [301, 277] on button at bounding box center [299, 275] width 22 height 19
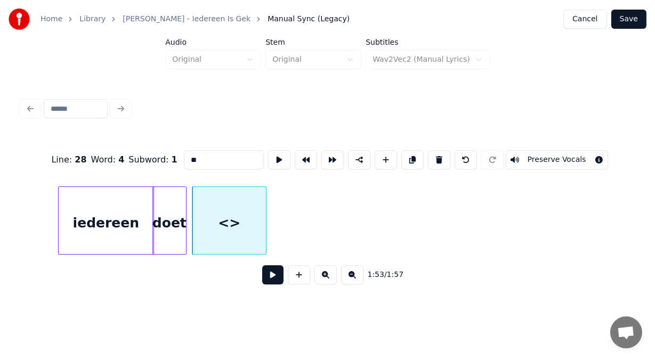
drag, startPoint x: 199, startPoint y: 157, endPoint x: 123, endPoint y: 160, distance: 76.8
click at [123, 160] on div "Line : 28 Word : 4 Subword : 1 ** Preserve Vocals" at bounding box center [327, 159] width 613 height 53
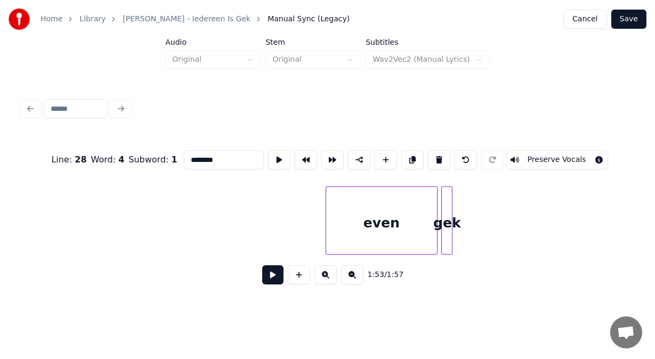
scroll to position [0, 21346]
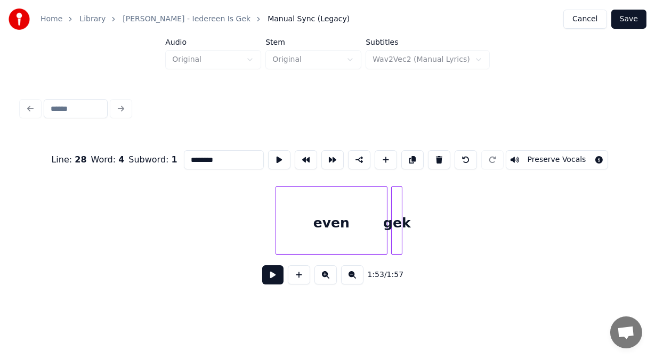
click at [340, 235] on div "even" at bounding box center [331, 223] width 111 height 73
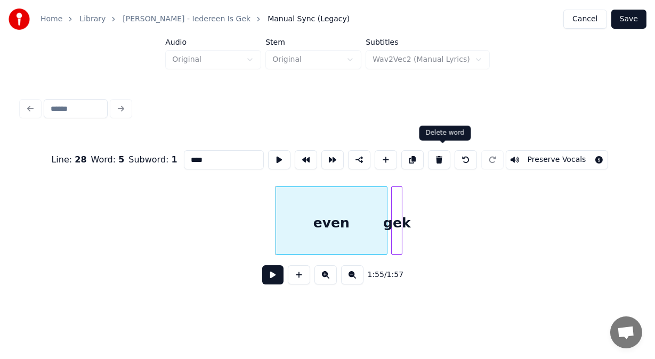
click at [441, 156] on button at bounding box center [439, 159] width 22 height 19
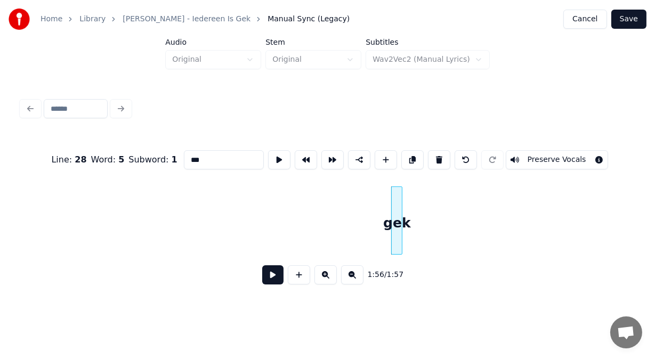
click at [441, 156] on button at bounding box center [439, 159] width 22 height 19
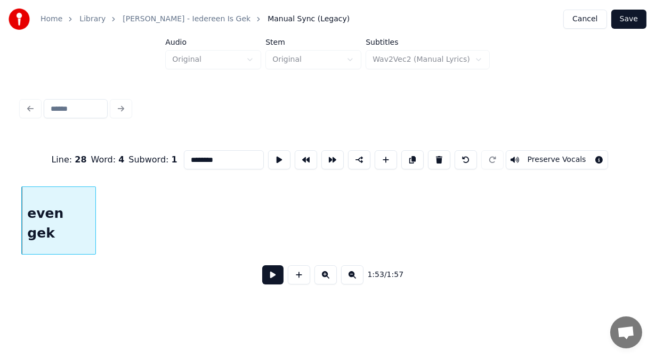
click at [197, 158] on input "********" at bounding box center [224, 159] width 80 height 19
type input "**********"
click at [633, 17] on button "Save" at bounding box center [629, 19] width 35 height 19
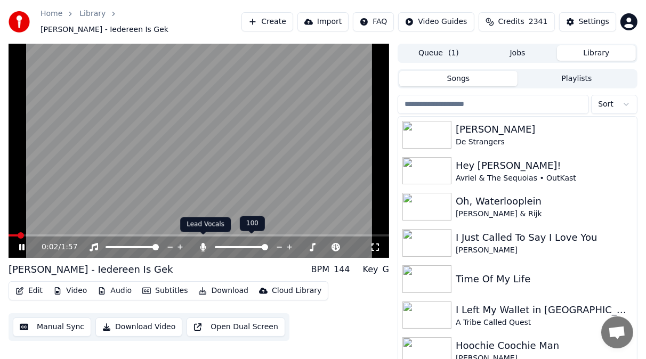
click at [206, 243] on icon at bounding box center [203, 247] width 11 height 9
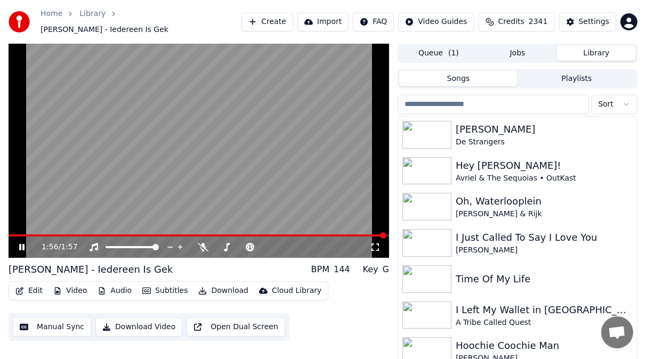
click at [19, 243] on icon at bounding box center [29, 247] width 25 height 9
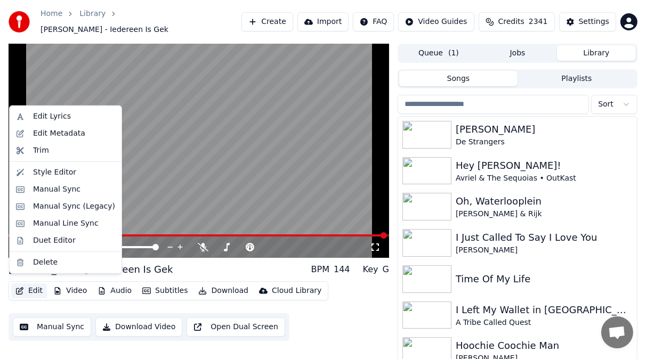
click at [31, 285] on button "Edit" at bounding box center [29, 291] width 36 height 15
click at [56, 205] on div "Manual Sync (Legacy)" at bounding box center [74, 207] width 82 height 11
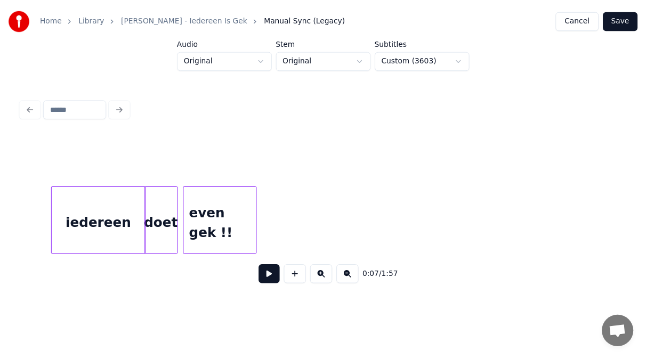
scroll to position [0, 20959]
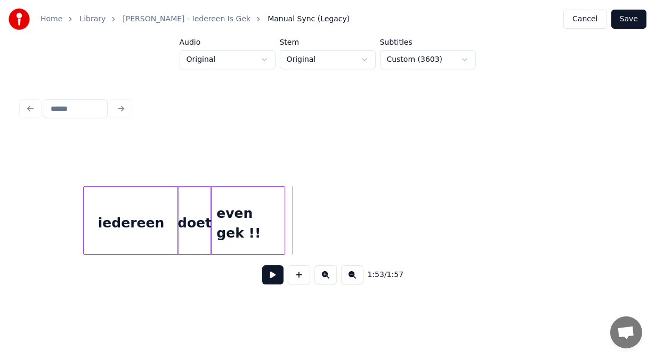
click at [268, 226] on div "even gek !!" at bounding box center [248, 223] width 74 height 73
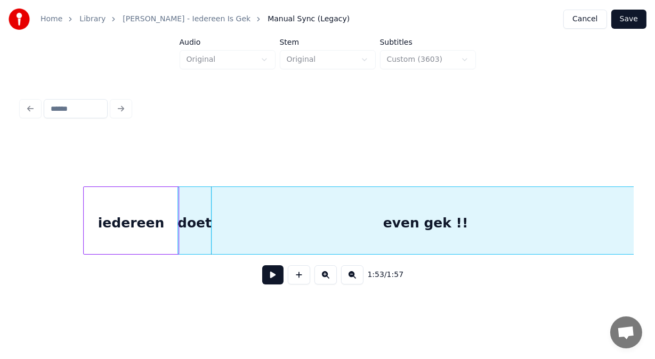
click at [639, 212] on div "Home Library [PERSON_NAME] - Iedereen Is Gek Manual Sync (Legacy) Cancel Save A…" at bounding box center [327, 151] width 655 height 302
click at [447, 223] on div "even gek !!" at bounding box center [426, 223] width 428 height 73
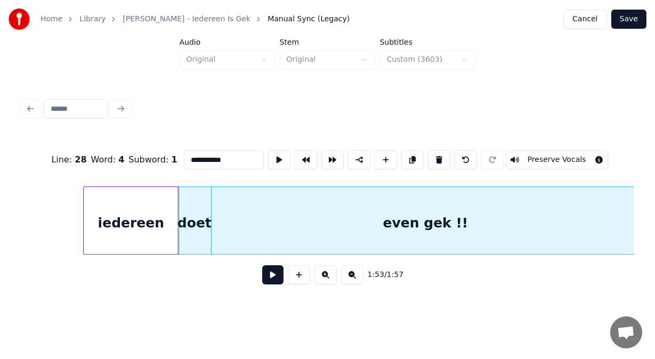
drag, startPoint x: 196, startPoint y: 155, endPoint x: 185, endPoint y: 158, distance: 11.0
click at [185, 158] on input "**********" at bounding box center [224, 159] width 80 height 19
click at [184, 158] on input "**********" at bounding box center [224, 159] width 80 height 19
paste input "***"
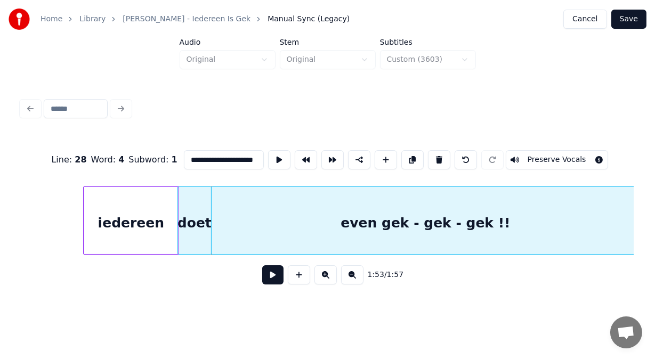
type input "**********"
click at [637, 16] on button "Save" at bounding box center [629, 19] width 35 height 19
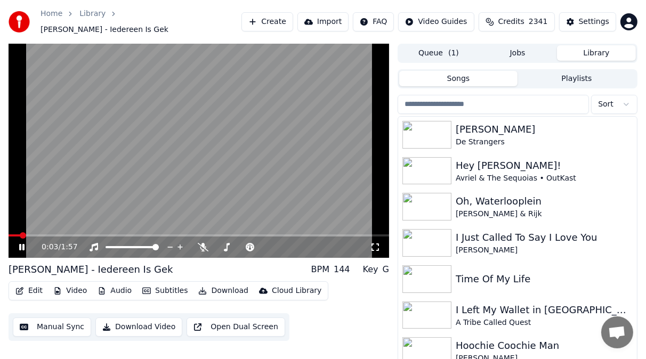
click at [22, 243] on icon at bounding box center [29, 247] width 25 height 9
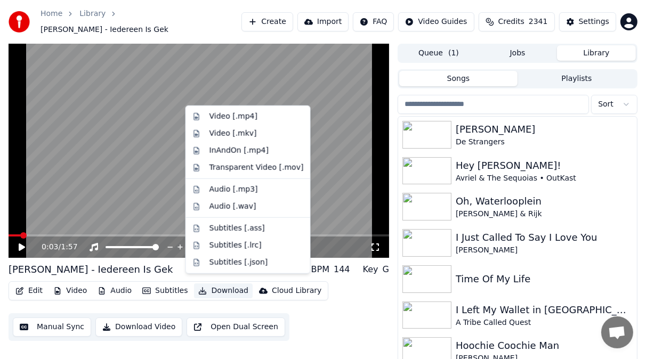
click at [214, 285] on button "Download" at bounding box center [223, 291] width 59 height 15
click at [217, 114] on div "Video [.mp4]" at bounding box center [234, 116] width 48 height 11
